Goal: Navigation & Orientation: Find specific page/section

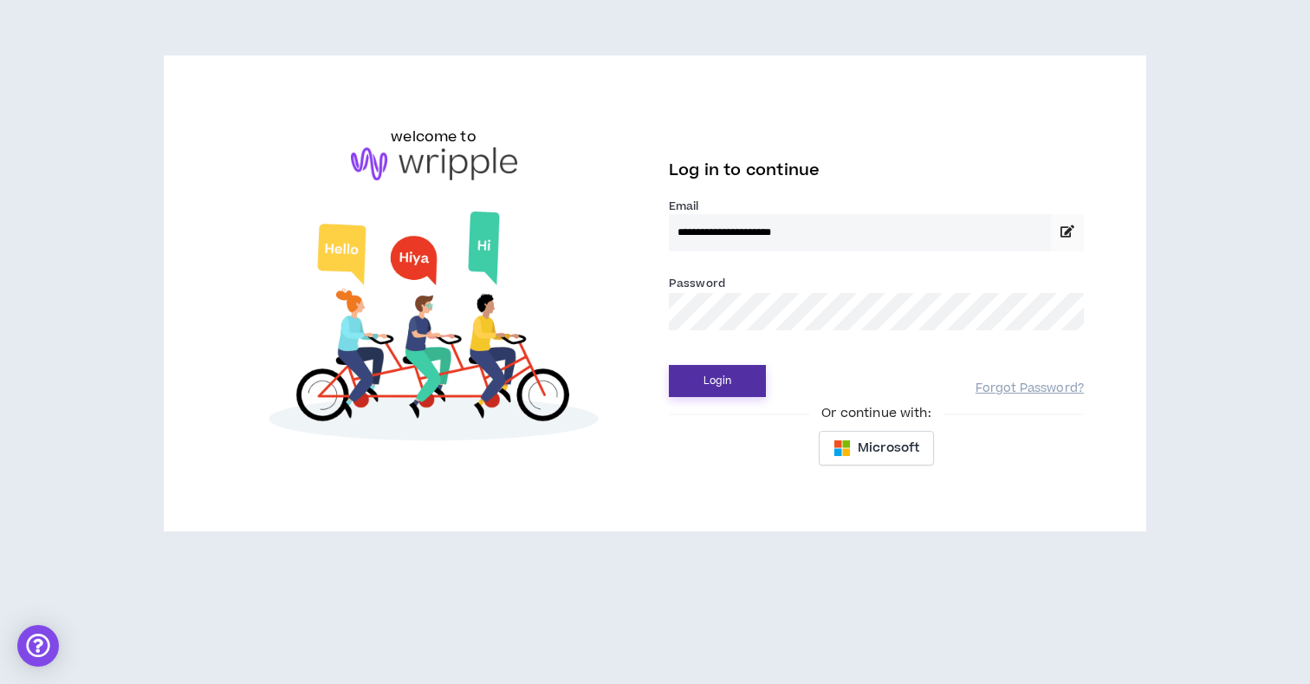
click at [734, 380] on button "Login" at bounding box center [717, 381] width 97 height 32
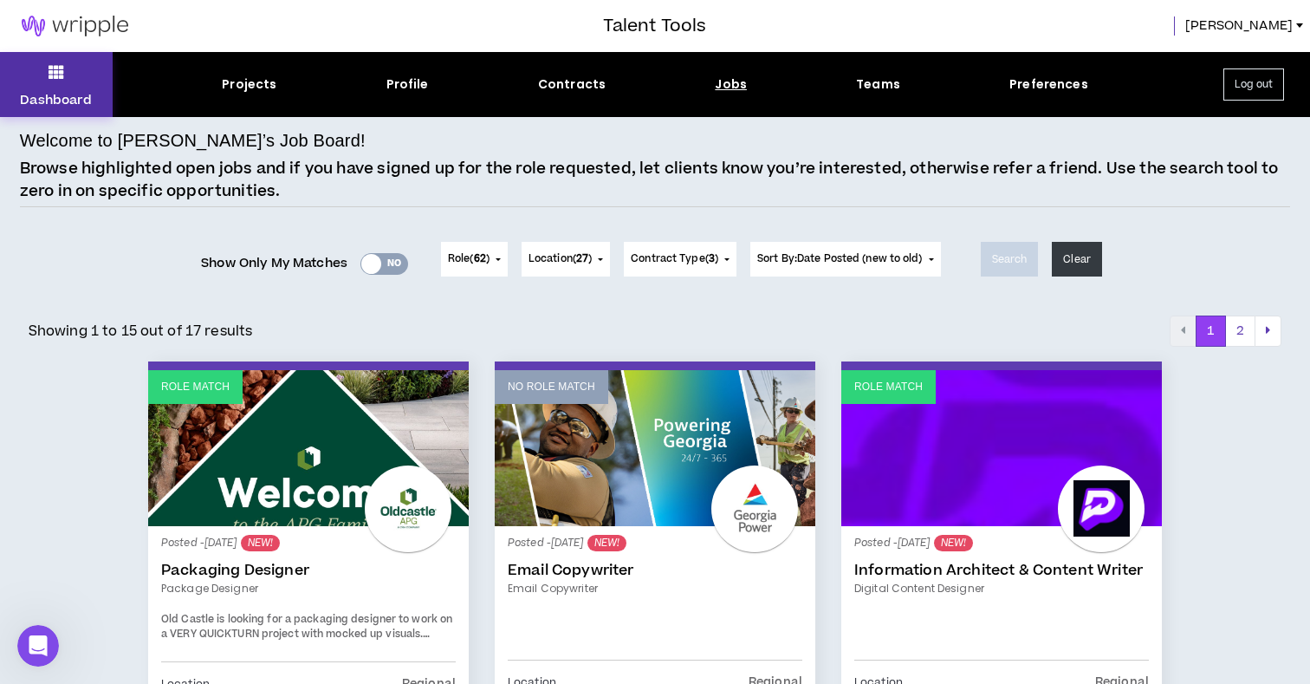
click at [62, 95] on p "Dashboard" at bounding box center [56, 100] width 72 height 18
